Goal: Navigation & Orientation: Find specific page/section

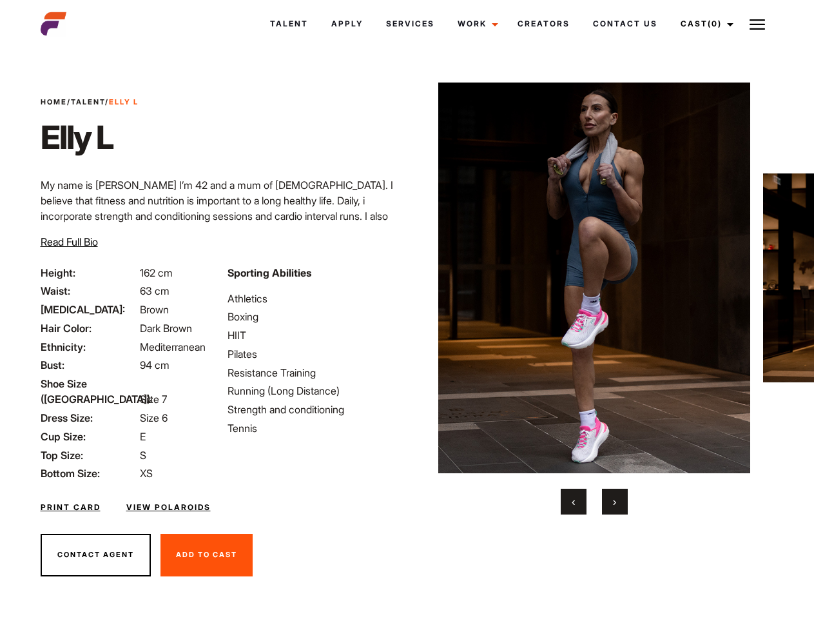
click at [703, 24] on link "Cast (0)" at bounding box center [705, 23] width 72 height 35
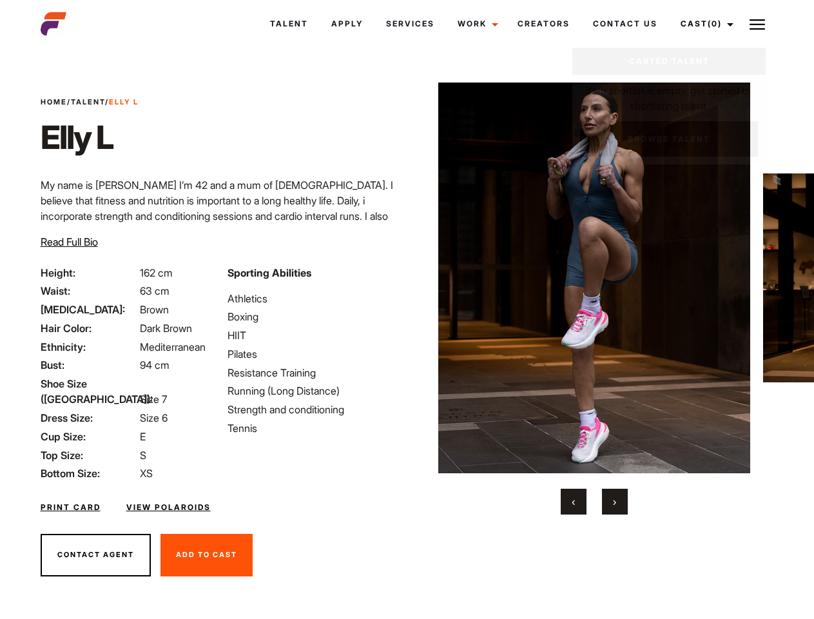
click at [757, 24] on img at bounding box center [757, 24] width 15 height 15
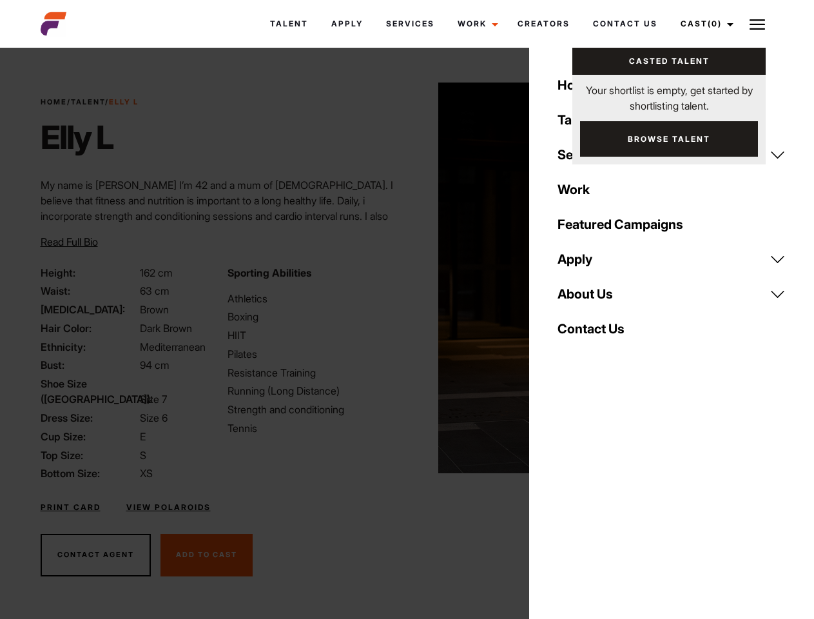
click at [594, 298] on img at bounding box center [594, 277] width 313 height 391
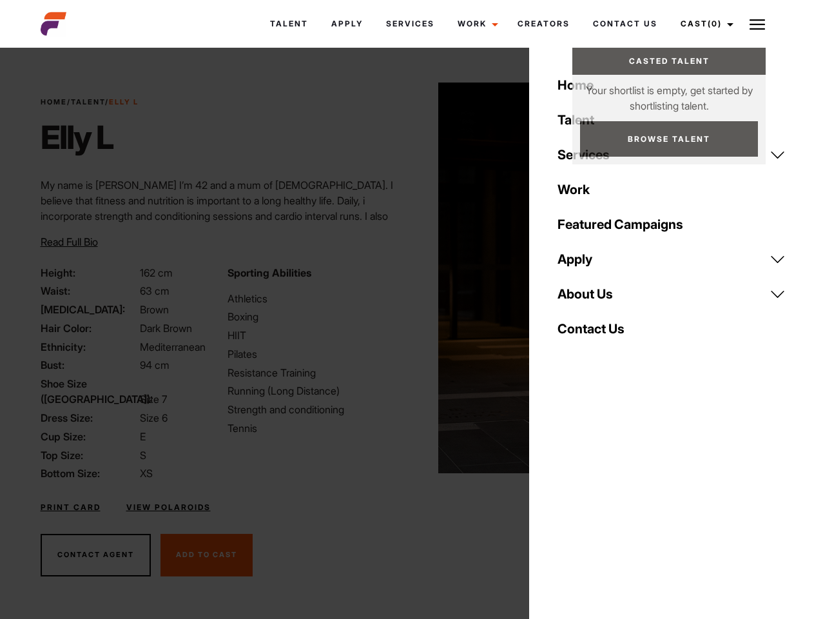
click at [407, 278] on div "Sporting Abilities Athletics Boxing HIIT Pilates Resistance Training Running (L…" at bounding box center [313, 373] width 187 height 217
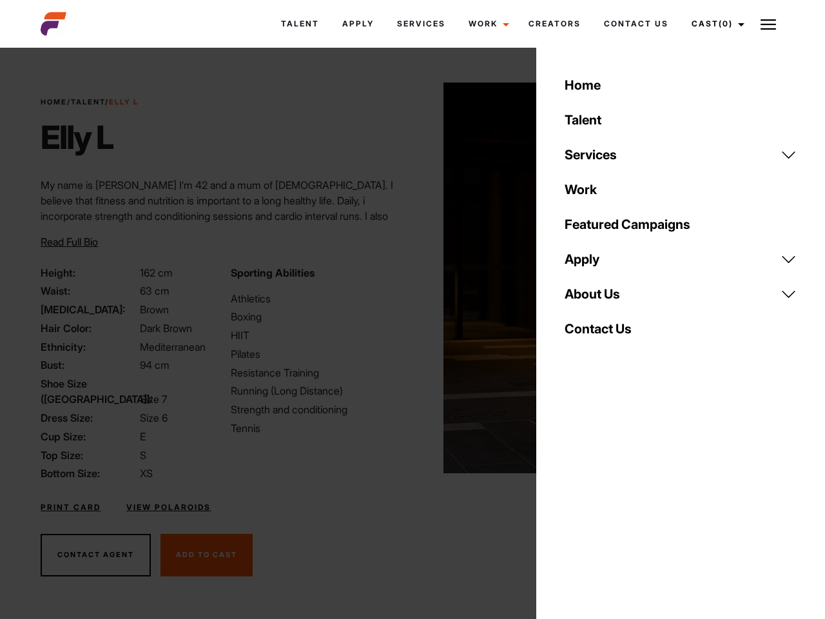
click at [574, 501] on div "Home Talent Services Talent Casting Photography Videography Creative Hair and M…" at bounding box center [680, 309] width 289 height 619
click at [615, 501] on div "Home Talent Services Talent Casting Photography Videography Creative Hair and M…" at bounding box center [680, 309] width 289 height 619
